Goal: Navigation & Orientation: Find specific page/section

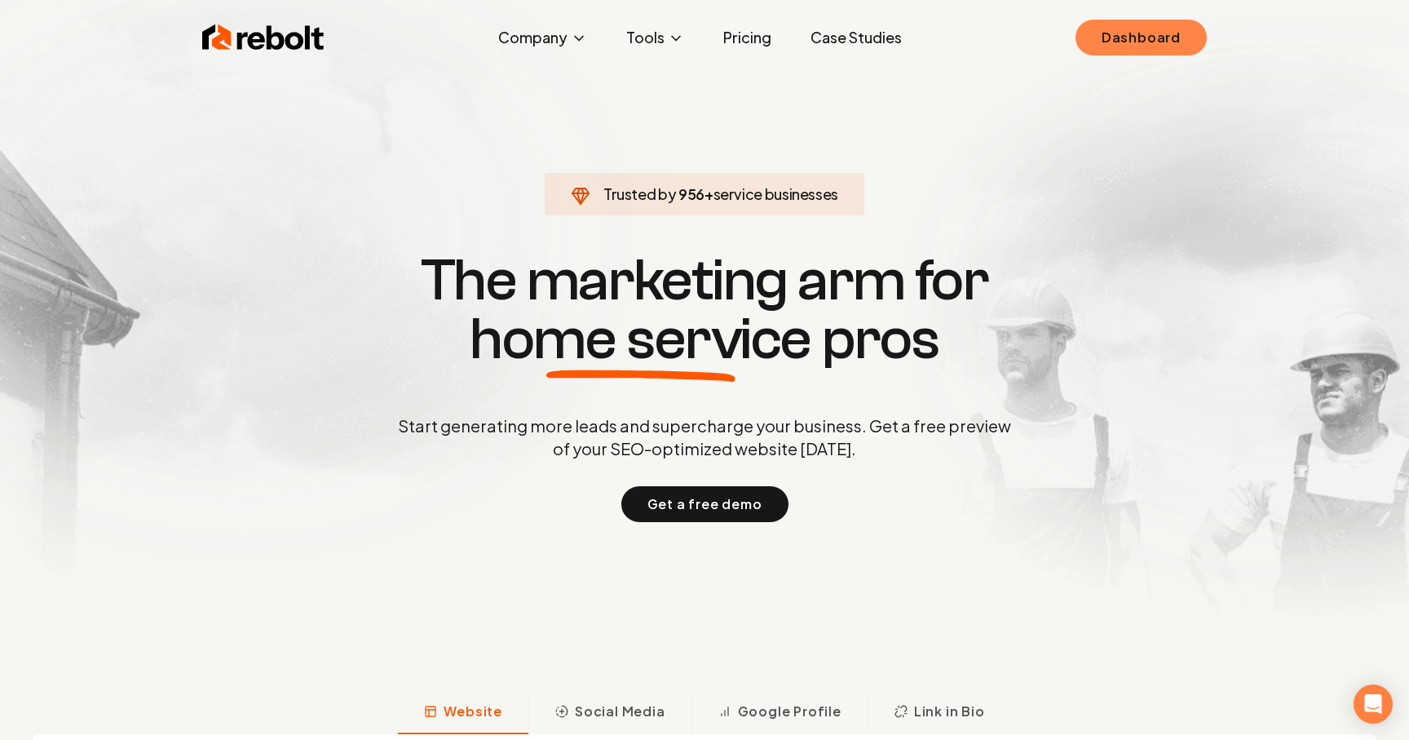
click at [1130, 46] on link "Dashboard" at bounding box center [1141, 38] width 131 height 36
